Goal: Transaction & Acquisition: Purchase product/service

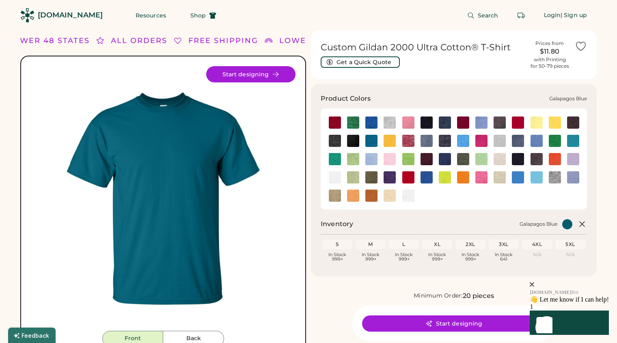
click at [372, 140] on img at bounding box center [371, 141] width 12 height 12
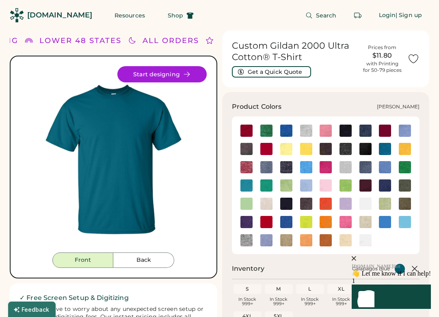
click at [306, 165] on img at bounding box center [306, 167] width 12 height 12
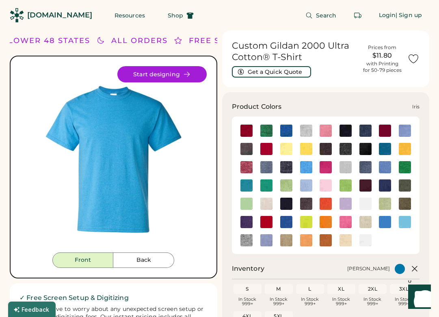
click at [383, 167] on img at bounding box center [385, 167] width 12 height 12
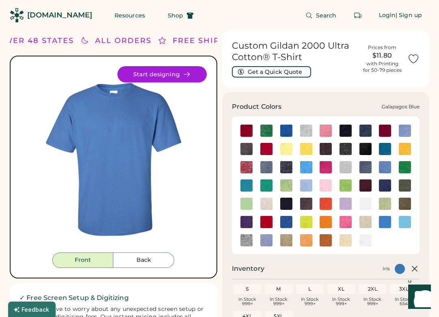
click at [385, 150] on img at bounding box center [385, 149] width 12 height 12
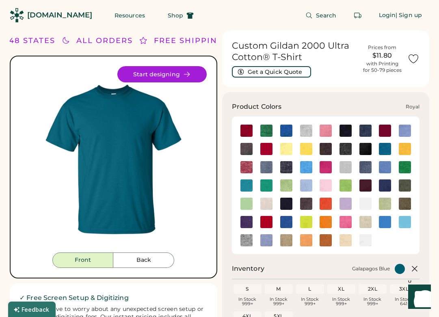
click at [284, 223] on img at bounding box center [286, 222] width 12 height 12
